Goal: Task Accomplishment & Management: Use online tool/utility

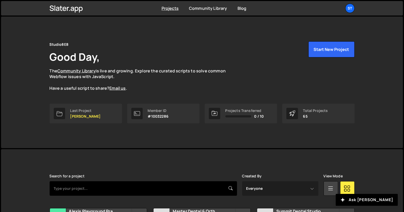
click at [106, 188] on input "text" at bounding box center [143, 188] width 187 height 14
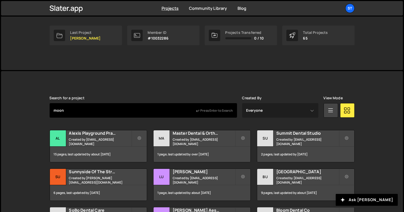
scroll to position [79, 0]
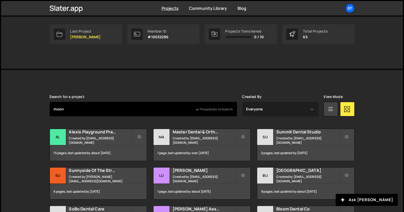
type input "moon"
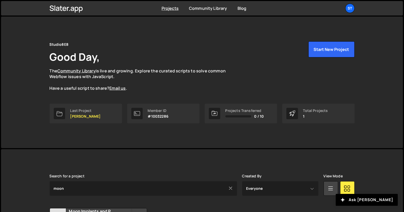
scroll to position [54, 0]
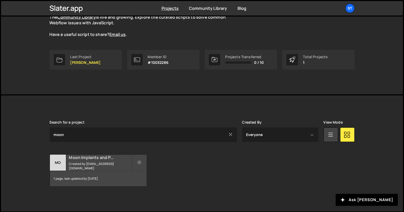
click at [93, 160] on h2 "Moon Implants and Perio" at bounding box center [100, 158] width 62 height 6
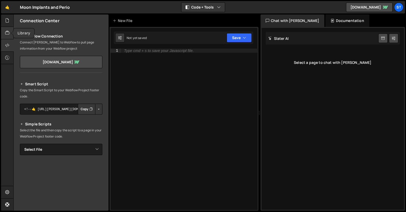
click at [8, 29] on div at bounding box center [7, 33] width 13 height 12
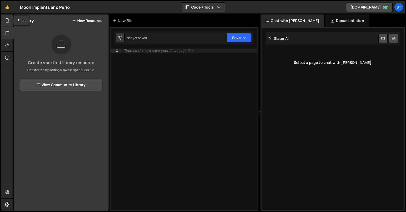
click at [10, 19] on div at bounding box center [7, 20] width 13 height 12
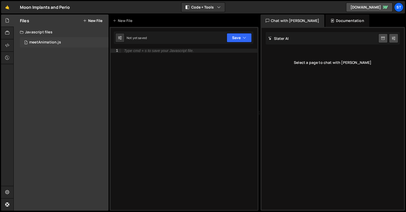
click at [47, 40] on div "meetAnimation.js" at bounding box center [45, 42] width 32 height 5
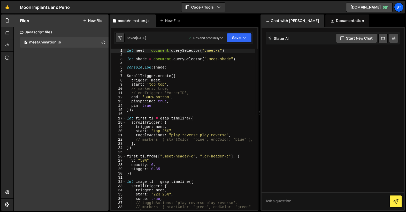
click at [180, 80] on div "let meet = document . querySelector ( ".meet-s" ) let shade = document . queryS…" at bounding box center [191, 134] width 130 height 170
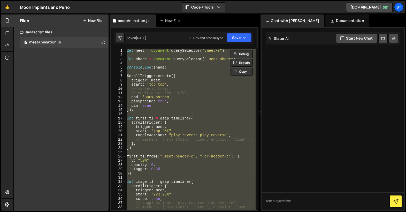
type textarea "// })"
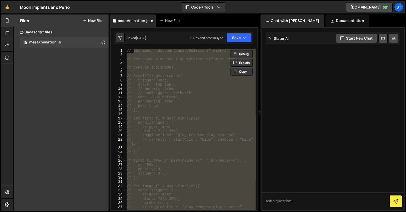
scroll to position [410, 0]
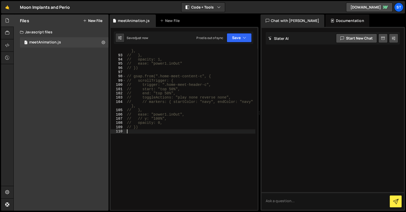
click at [195, 85] on div "// // markers: { startColor: "navy", endColor: "navy" }, // }, // opacity: 1, /…" at bounding box center [191, 132] width 130 height 174
type textarea "// trigger: ".home-meet-header-c","
